Goal: Task Accomplishment & Management: Complete application form

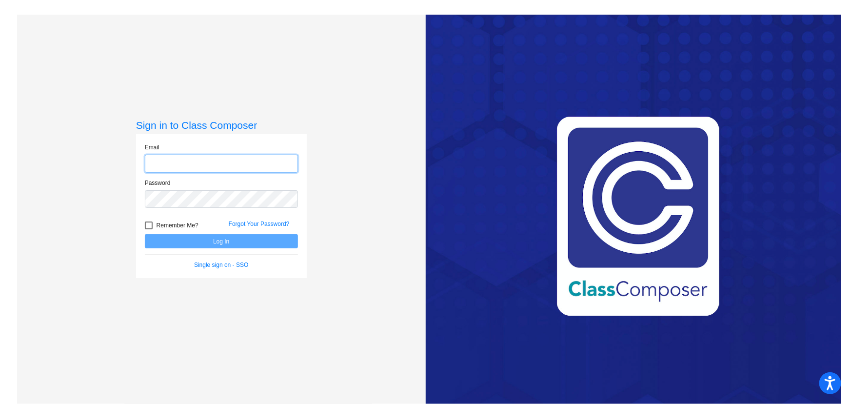
type input "[EMAIL_ADDRESS][DOMAIN_NAME]"
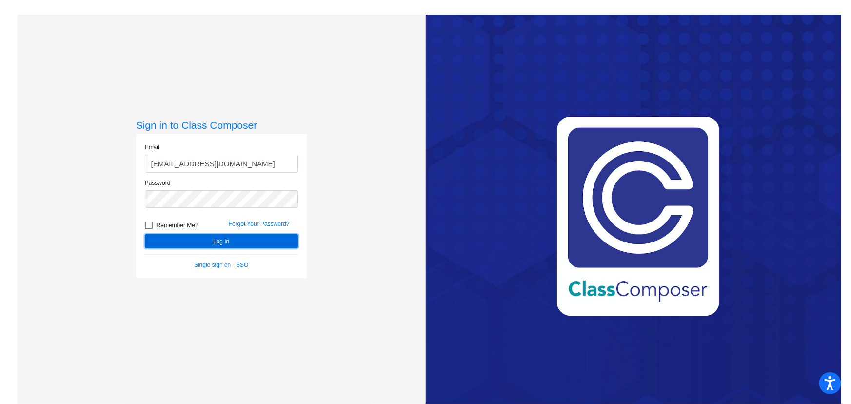
click at [218, 239] on button "Log In" at bounding box center [221, 241] width 153 height 14
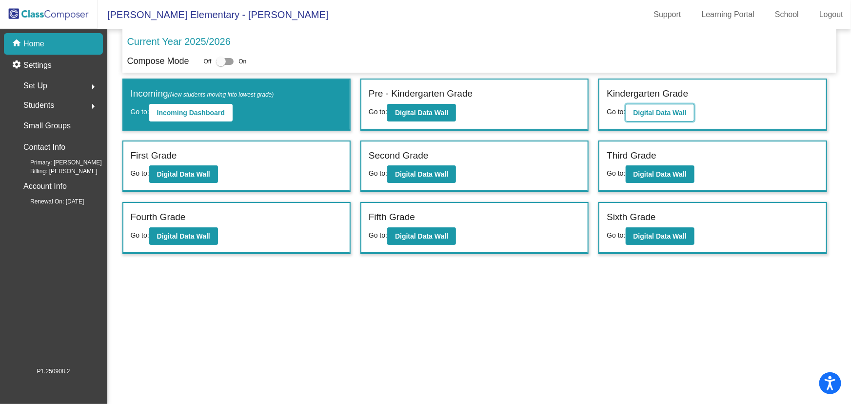
click at [687, 109] on button "Digital Data Wall" at bounding box center [660, 113] width 69 height 18
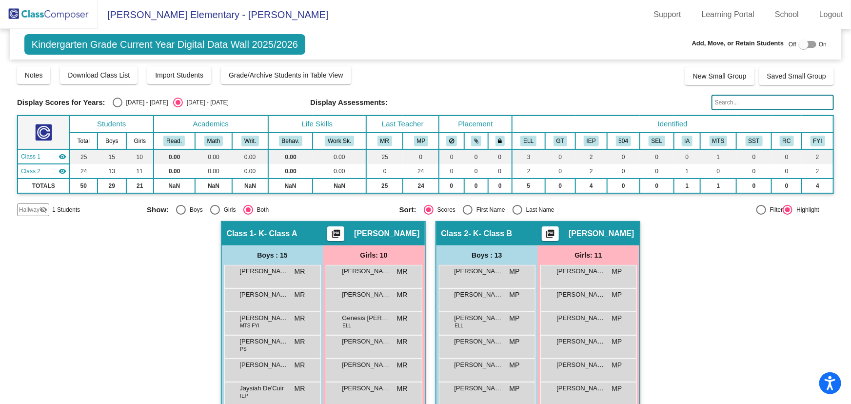
click at [800, 40] on div at bounding box center [804, 45] width 10 height 10
checkbox input "true"
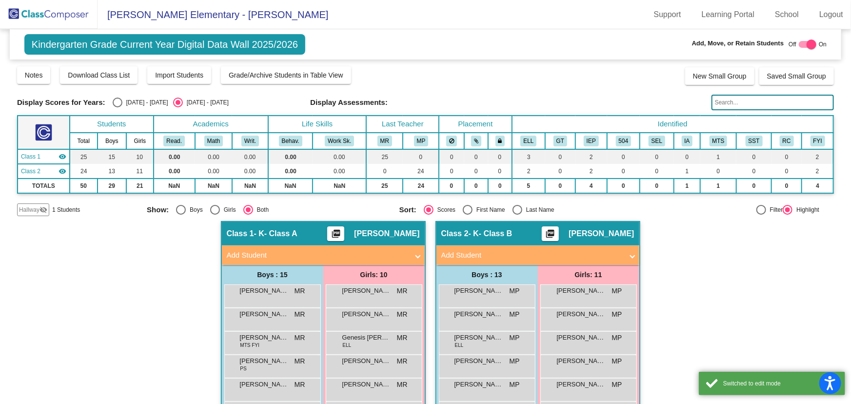
click at [332, 259] on mat-panel-title "Add Student" at bounding box center [318, 255] width 182 height 11
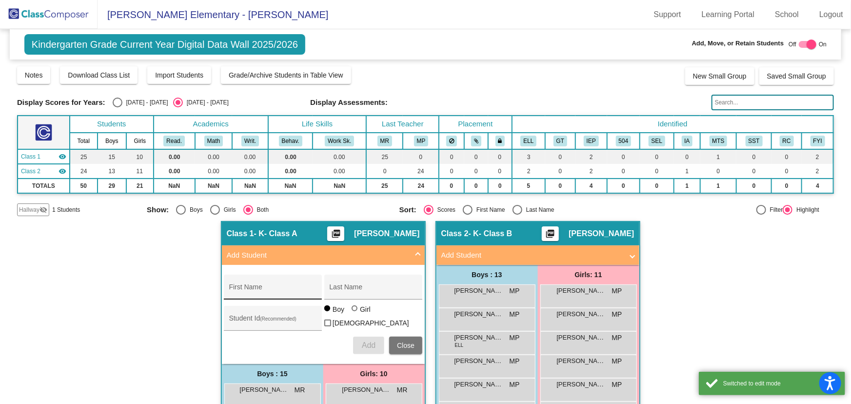
click at [267, 289] on input "First Name" at bounding box center [273, 291] width 88 height 8
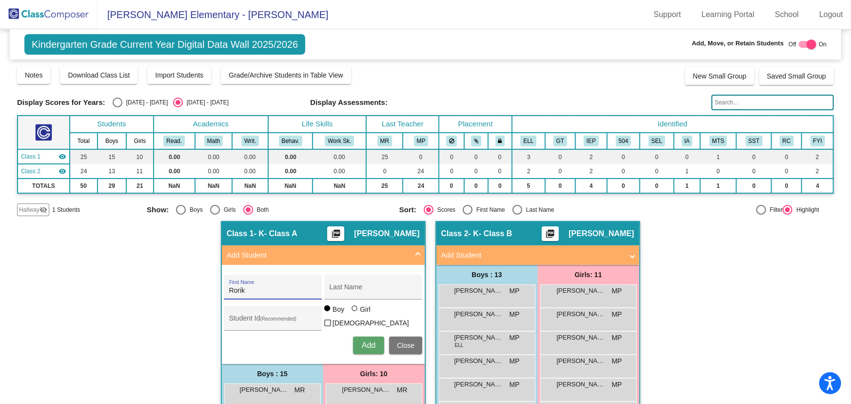
type input "Rorik"
type input "[PERSON_NAME]"
click at [40, 208] on mat-icon "visibility_off" at bounding box center [44, 210] width 8 height 8
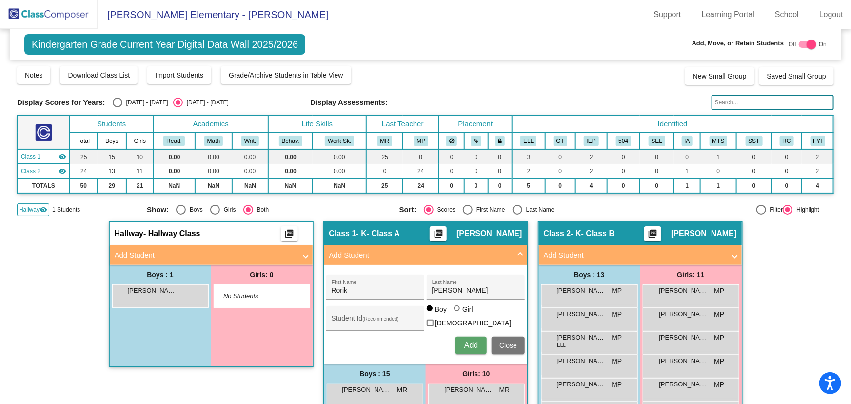
click at [507, 337] on button "Close" at bounding box center [508, 346] width 33 height 18
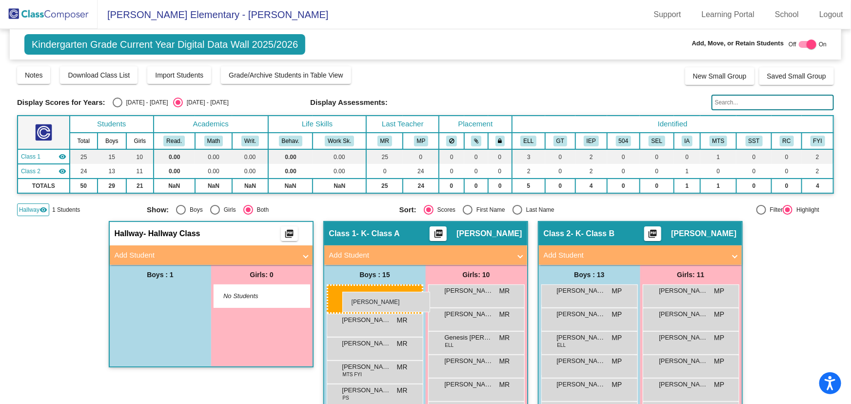
drag, startPoint x: 170, startPoint y: 298, endPoint x: 335, endPoint y: 285, distance: 165.4
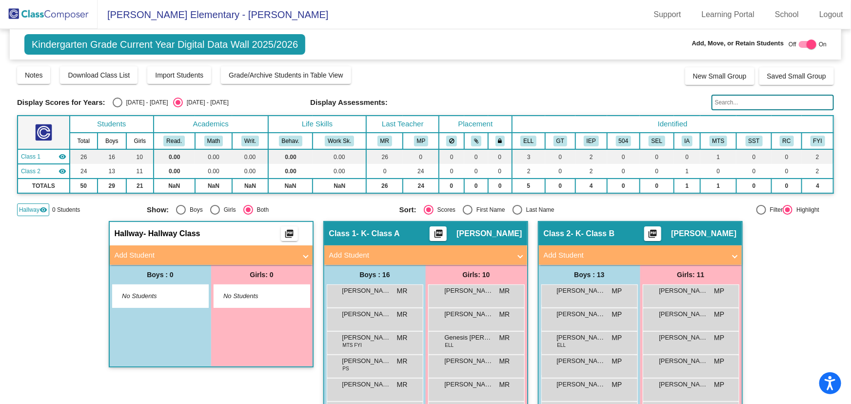
click at [31, 209] on span "Hallway" at bounding box center [29, 209] width 20 height 9
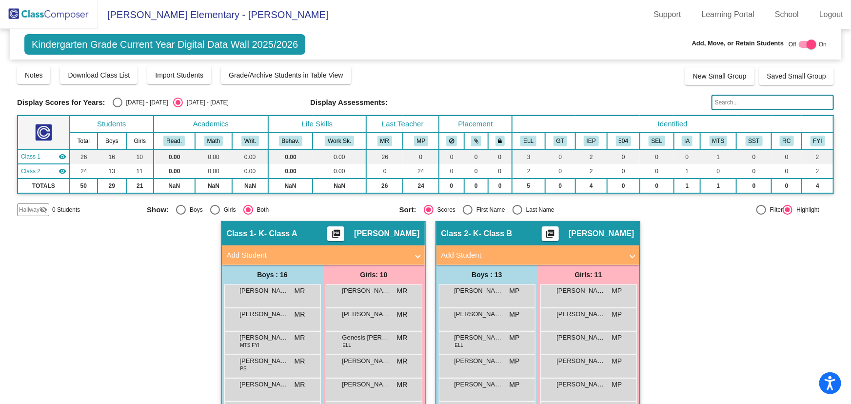
click at [57, 12] on img at bounding box center [49, 14] width 98 height 29
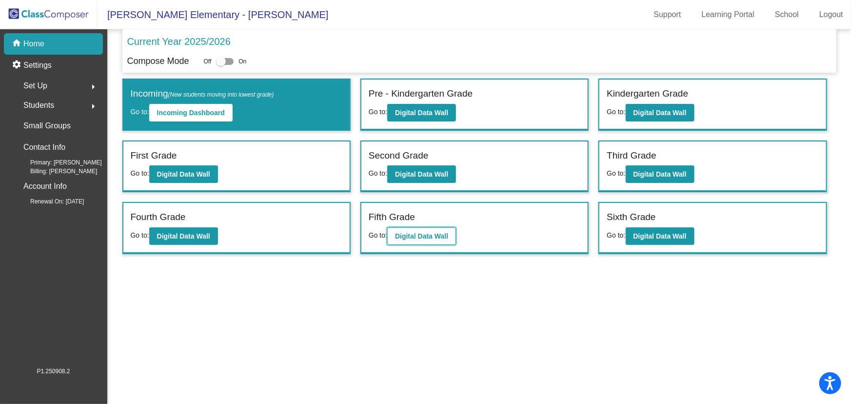
click at [431, 238] on b "Digital Data Wall" at bounding box center [421, 236] width 53 height 8
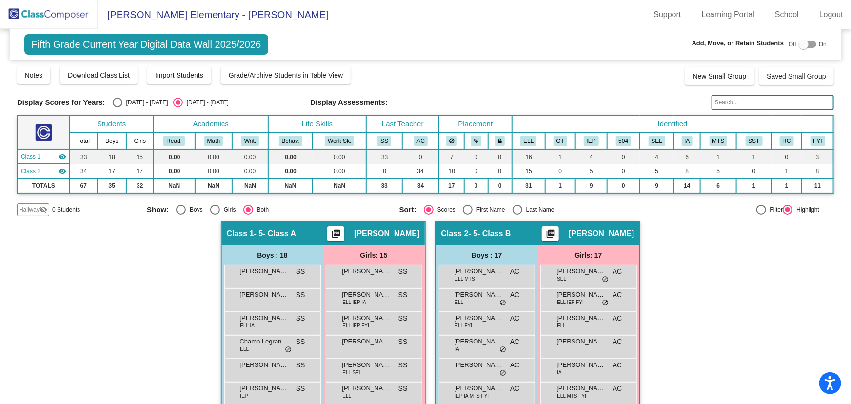
click at [802, 45] on div at bounding box center [804, 45] width 10 height 10
checkbox input "true"
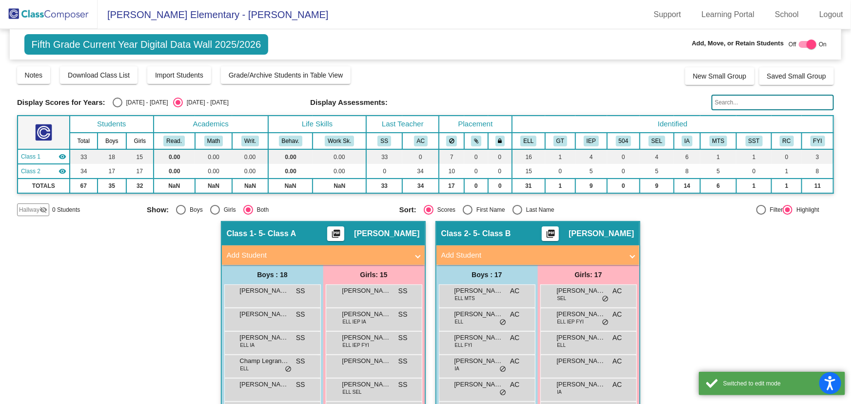
click at [312, 253] on mat-panel-title "Add Student" at bounding box center [318, 255] width 182 height 11
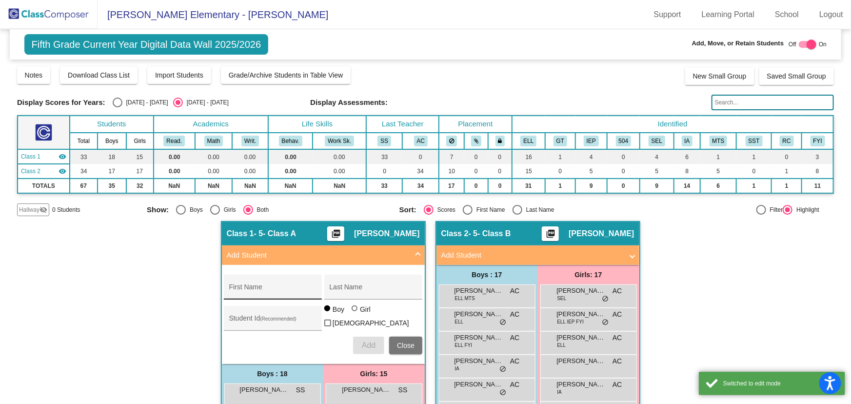
click at [285, 285] on div "First Name" at bounding box center [273, 290] width 88 height 20
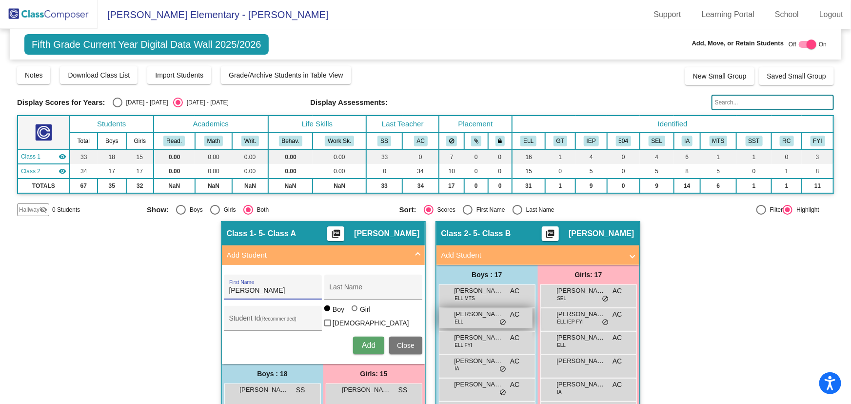
type input "[PERSON_NAME]"
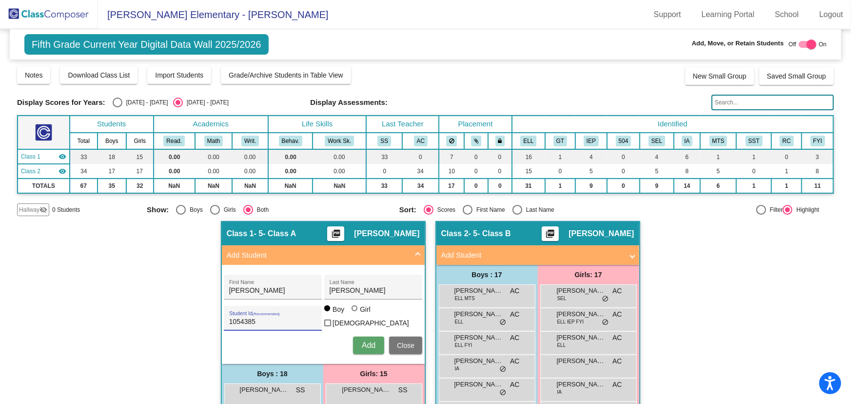
type input "1054385"
click at [366, 341] on span "Add" at bounding box center [369, 345] width 14 height 8
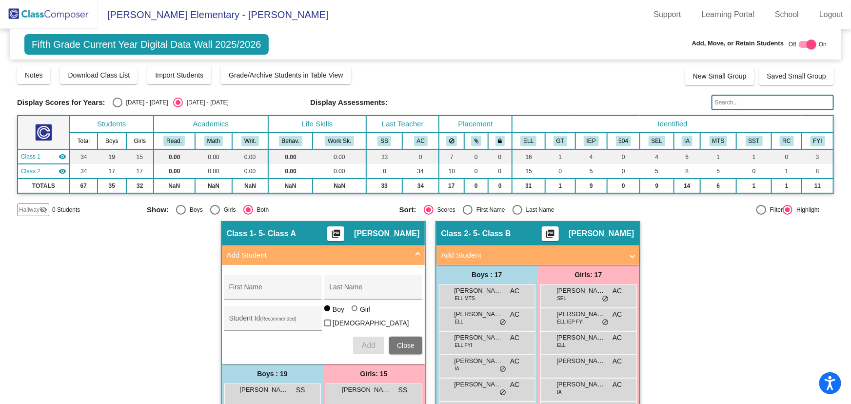
click at [407, 342] on span "Close" at bounding box center [406, 346] width 18 height 8
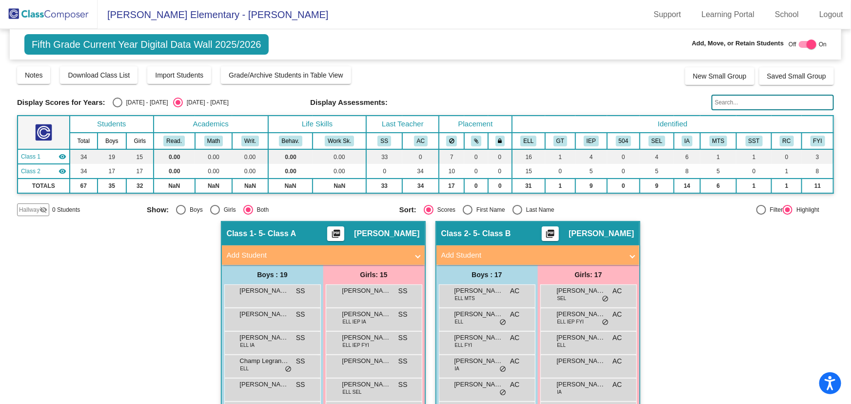
click at [54, 13] on img at bounding box center [49, 14] width 98 height 29
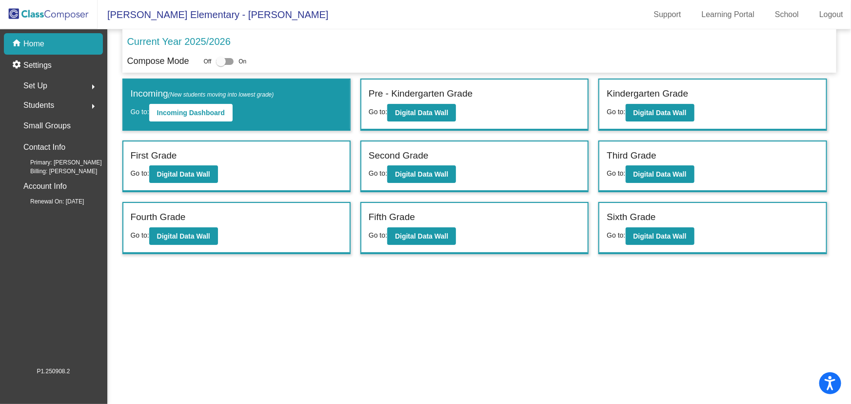
click at [576, 354] on mat-sidenav-content "Current Year 2025/2026 Compose Mode Off On Incoming (New students moving into l…" at bounding box center [479, 216] width 744 height 375
